Goal: Information Seeking & Learning: Learn about a topic

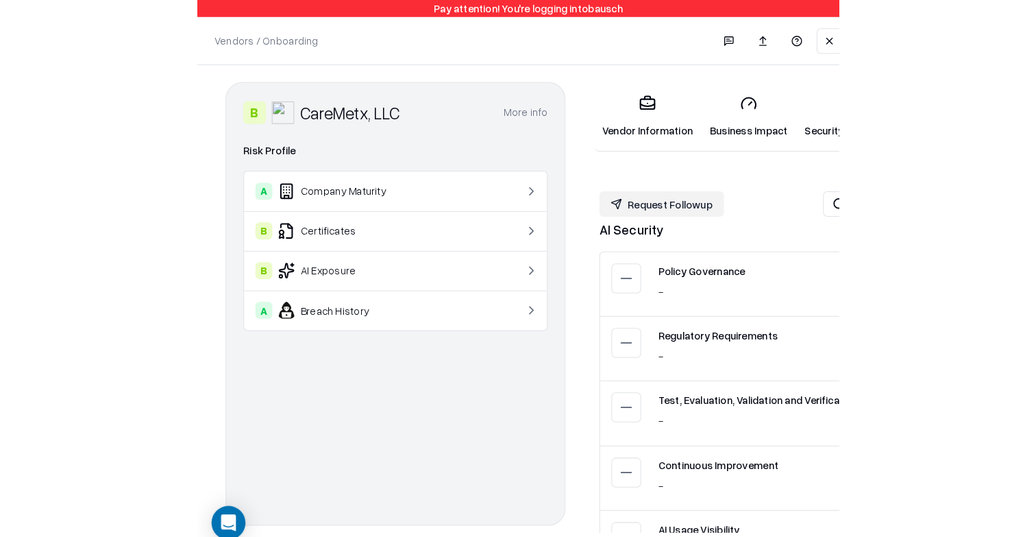
scroll to position [1062, 0]
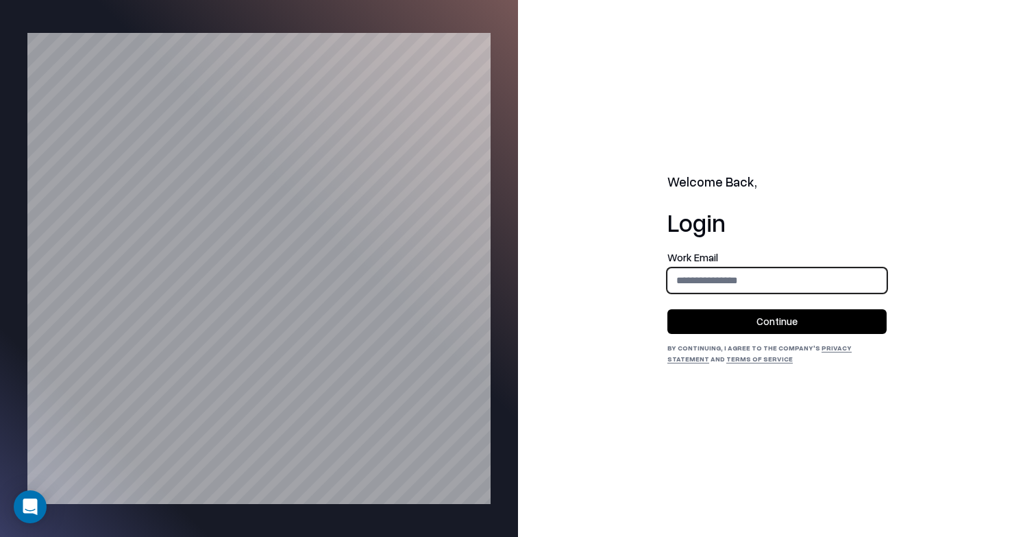
click at [726, 271] on input "email" at bounding box center [777, 279] width 218 height 25
type input "**********"
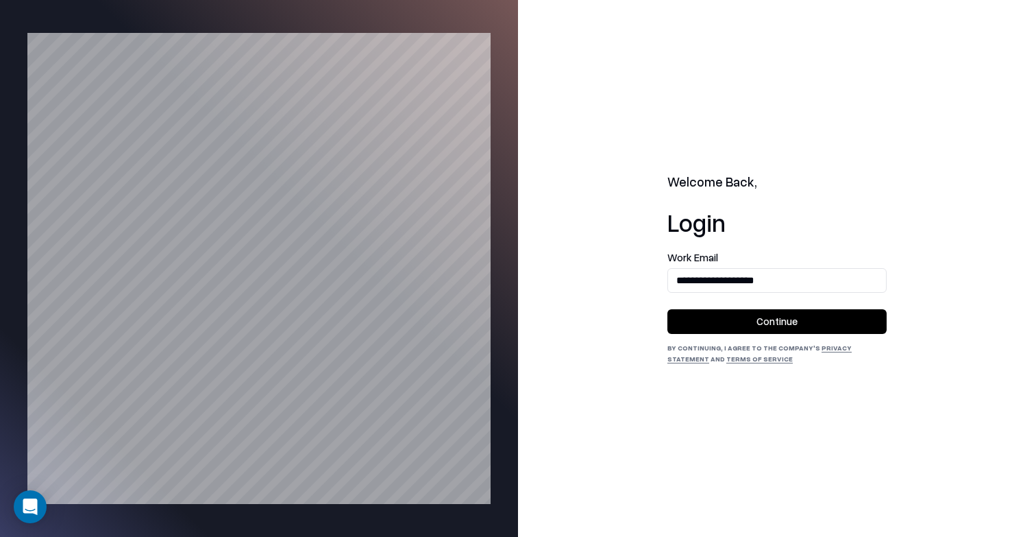
click at [746, 325] on button "Continue" at bounding box center [777, 321] width 219 height 25
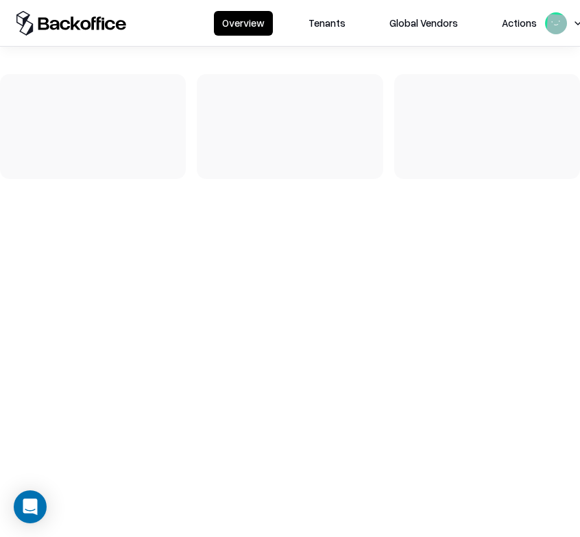
click at [326, 20] on button "Tenants" at bounding box center [326, 23] width 53 height 25
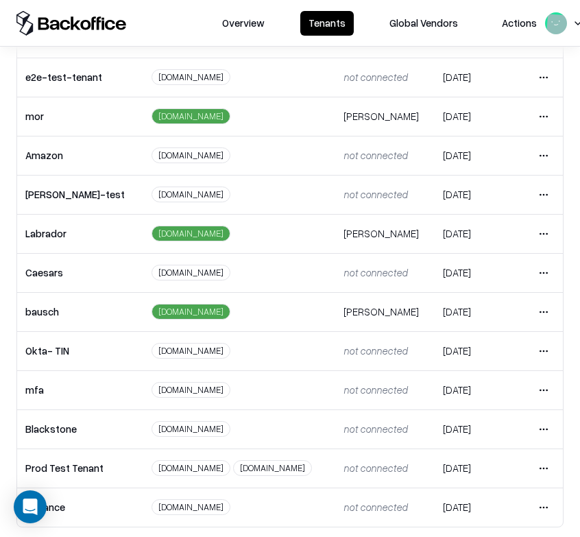
scroll to position [295, 0]
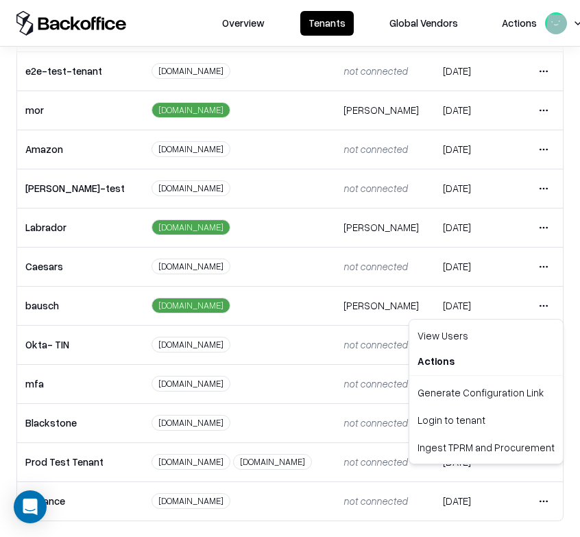
click at [542, 306] on html "Overview Tenants Global Vendors Actions Tenants Add Tenant Tenant name Domain A…" at bounding box center [290, 268] width 580 height 537
click at [471, 424] on div "Login to tenant" at bounding box center [486, 419] width 148 height 27
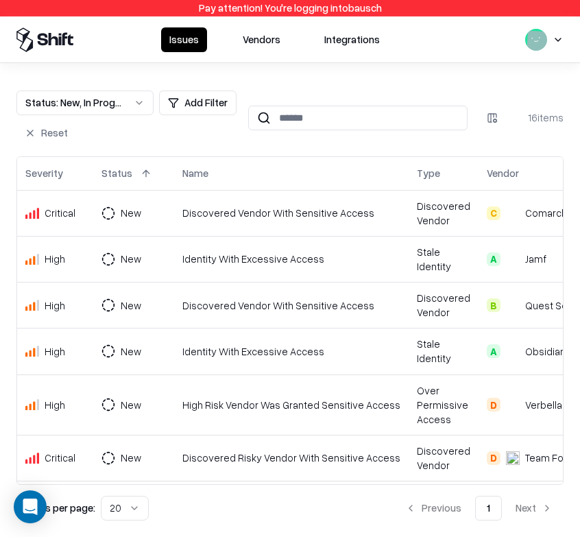
click at [258, 30] on button "Vendors" at bounding box center [261, 39] width 54 height 25
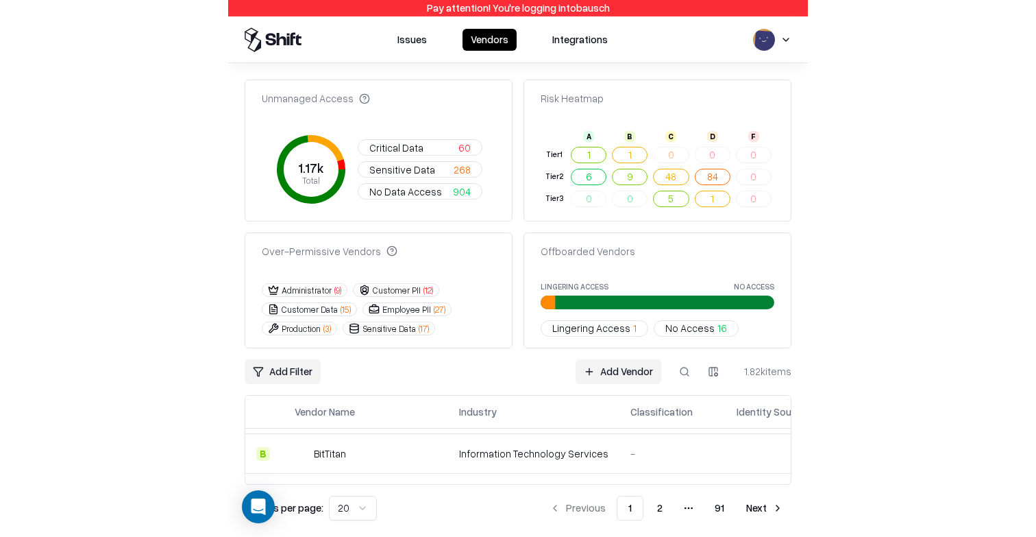
scroll to position [202, 0]
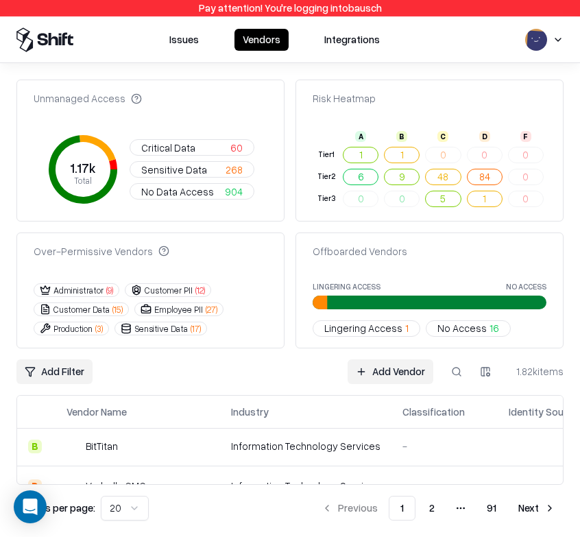
click at [246, 461] on td "Information Technology Services" at bounding box center [305, 446] width 171 height 40
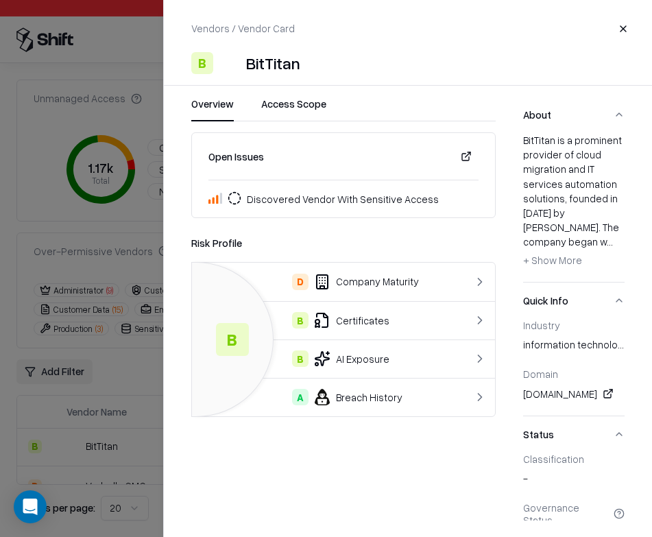
click at [343, 236] on div "Risk Profile" at bounding box center [343, 242] width 304 height 16
click at [405, 284] on div "D Company Maturity" at bounding box center [326, 282] width 247 height 16
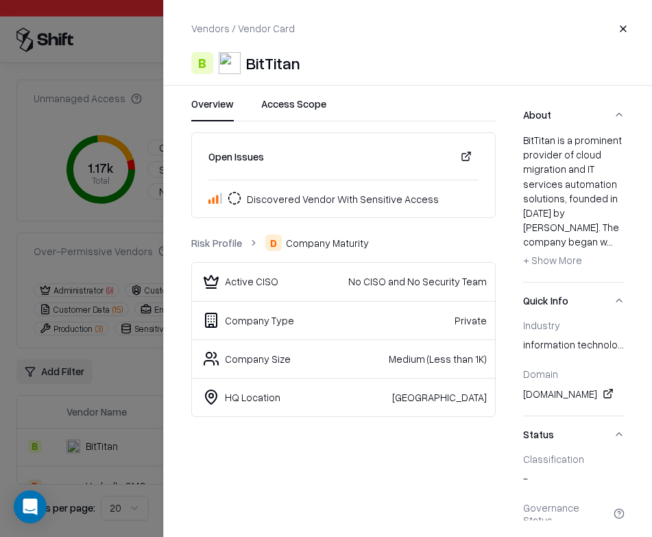
click at [220, 241] on link "Risk Profile" at bounding box center [216, 243] width 51 height 14
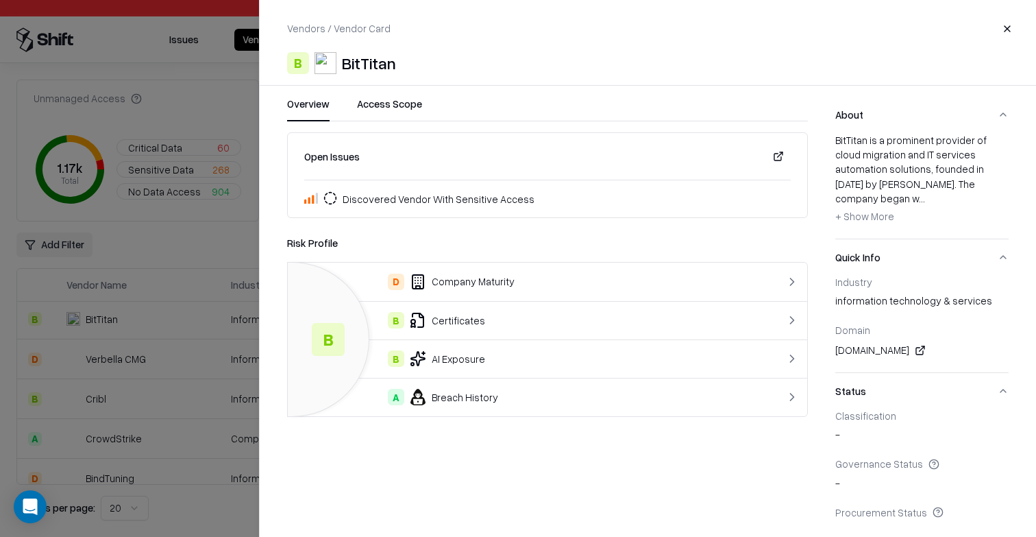
click at [574, 288] on div "D Company Maturity" at bounding box center [518, 282] width 439 height 16
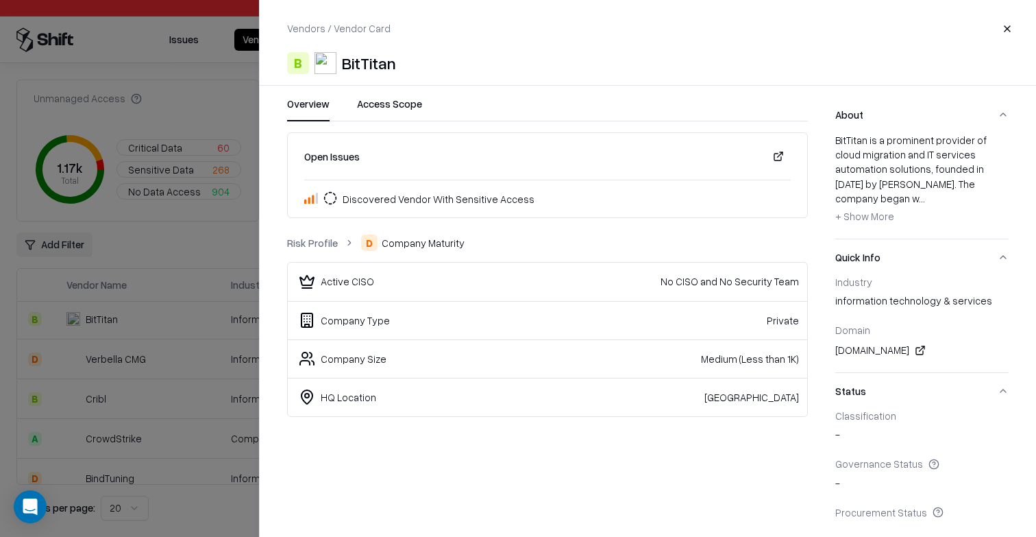
click at [389, 117] on button "Access Scope" at bounding box center [389, 109] width 65 height 25
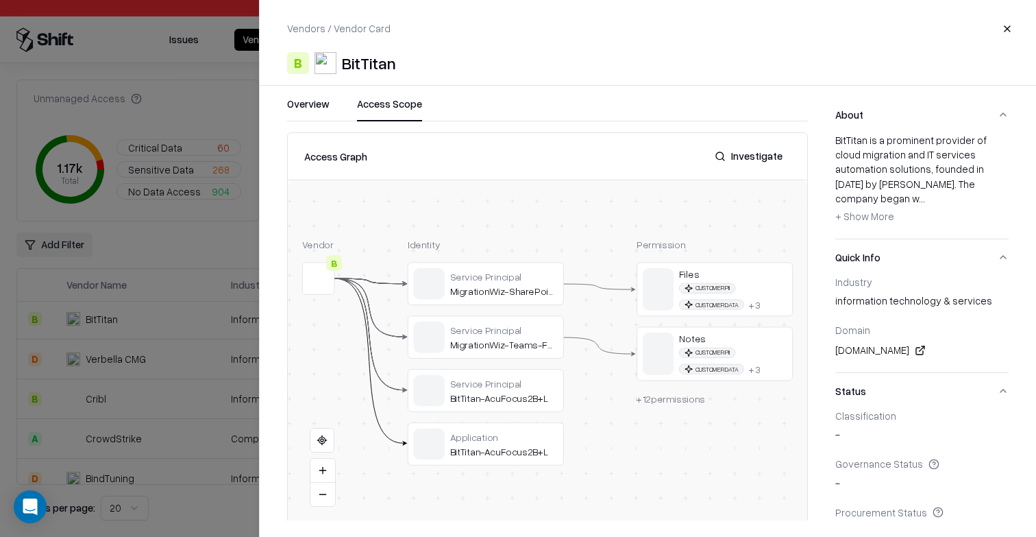
click at [579, 52] on div "B BitTitan" at bounding box center [648, 63] width 722 height 22
click at [579, 210] on span "+ Show More" at bounding box center [865, 216] width 59 height 12
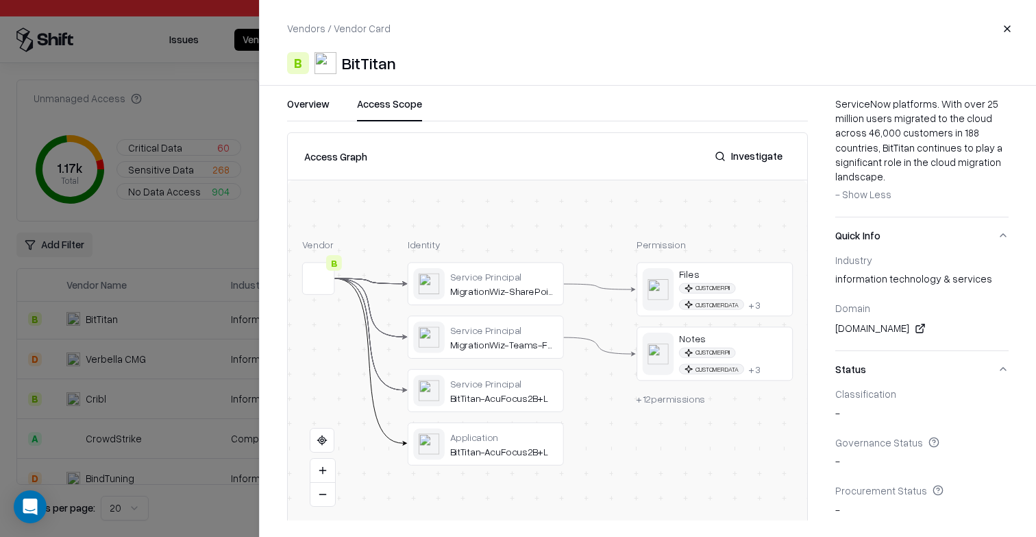
click at [579, 188] on span "- Show Less" at bounding box center [864, 194] width 56 height 12
